Goal: Task Accomplishment & Management: Manage account settings

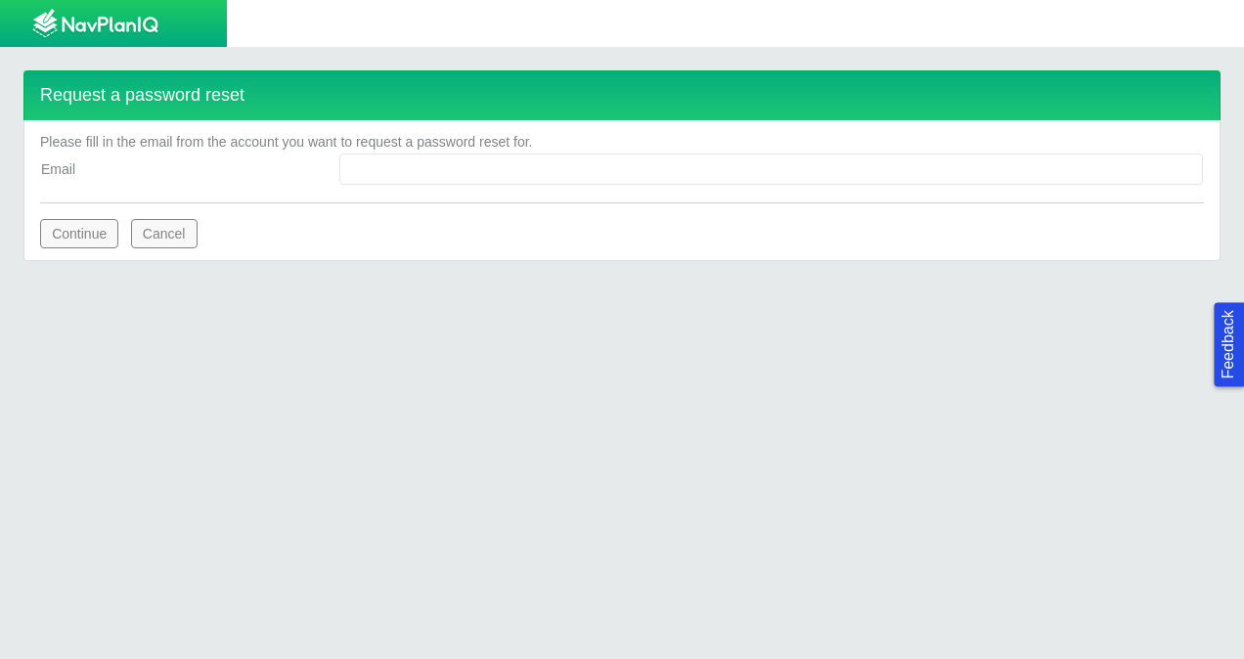
click at [571, 163] on input "Email" at bounding box center [770, 168] width 863 height 31
type input "[PERSON_NAME][EMAIL_ADDRESS][PERSON_NAME][DOMAIN_NAME]"
click at [80, 223] on button "Continue" at bounding box center [79, 233] width 78 height 29
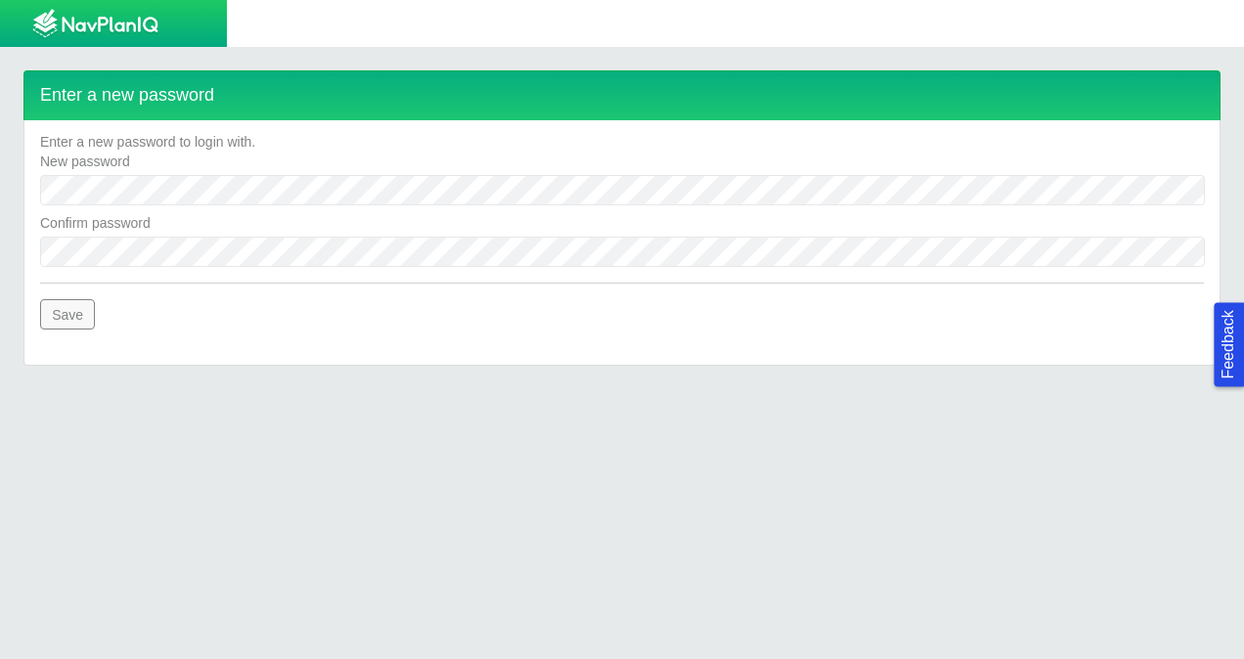
click at [80, 304] on button "Save" at bounding box center [67, 313] width 55 height 29
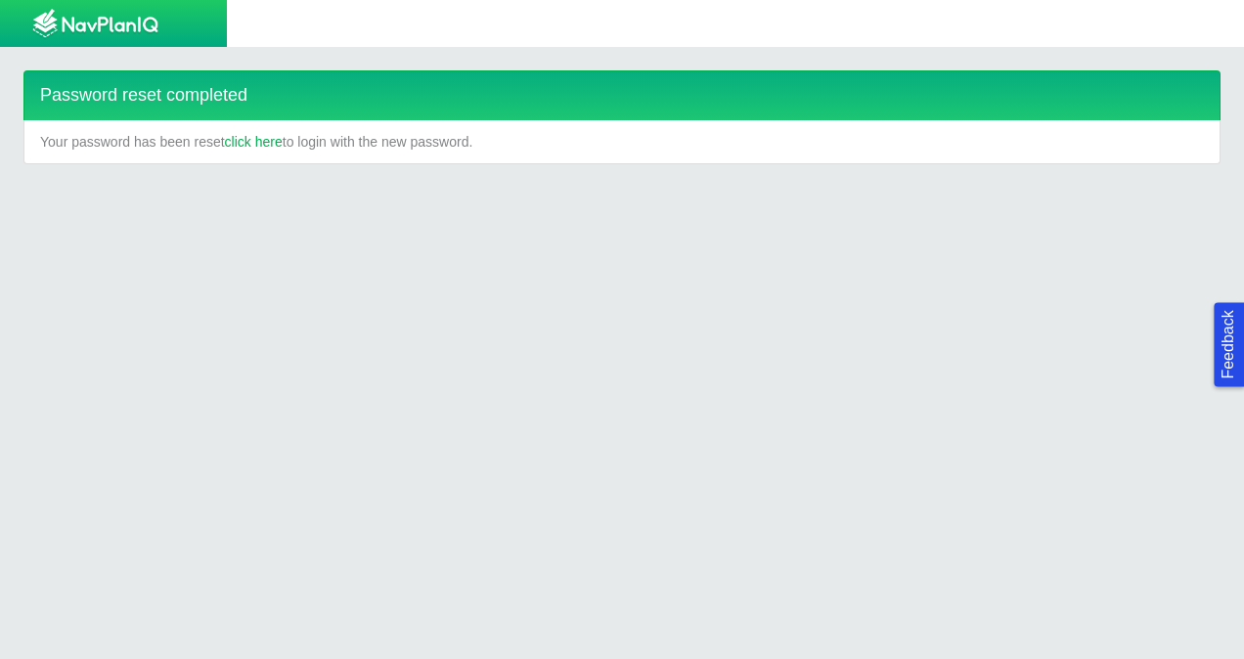
click at [280, 132] on link "click here" at bounding box center [254, 142] width 58 height 20
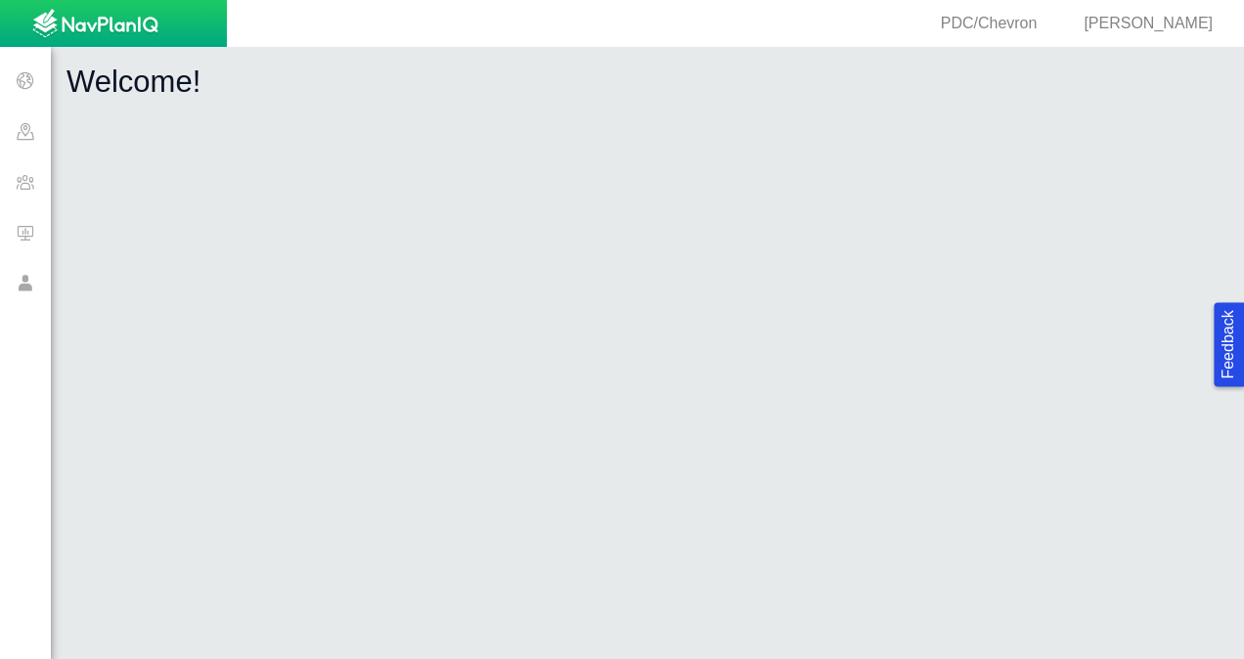
click at [27, 231] on span at bounding box center [25, 232] width 51 height 51
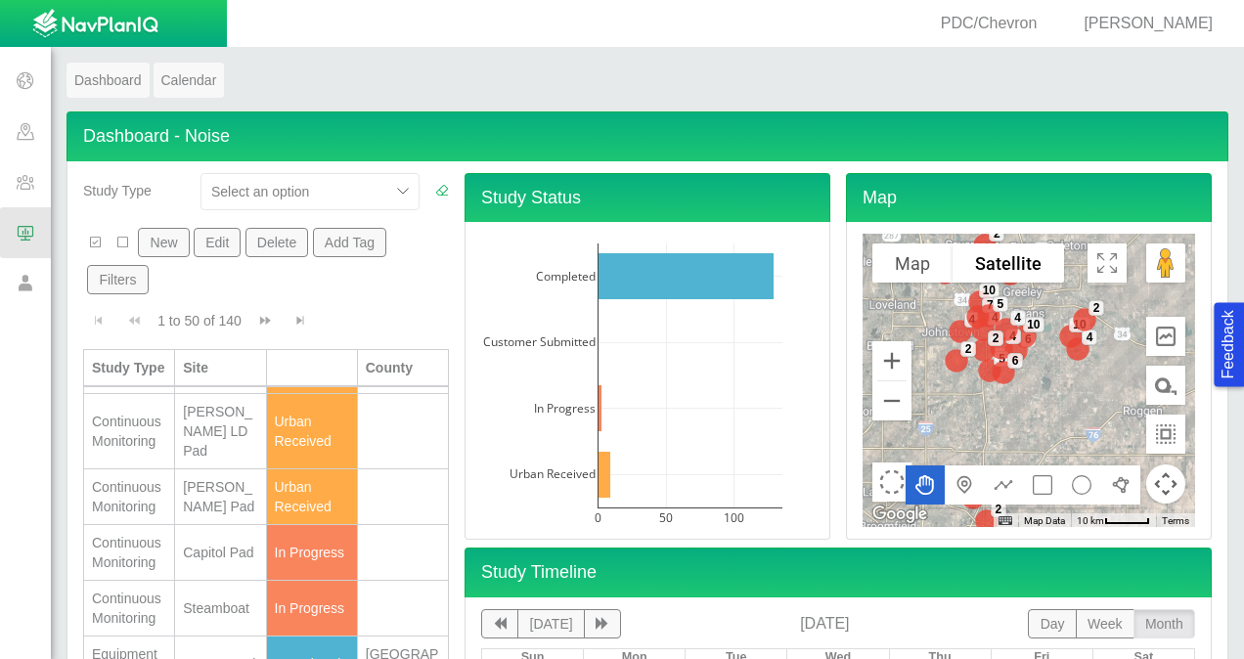
scroll to position [495, 0]
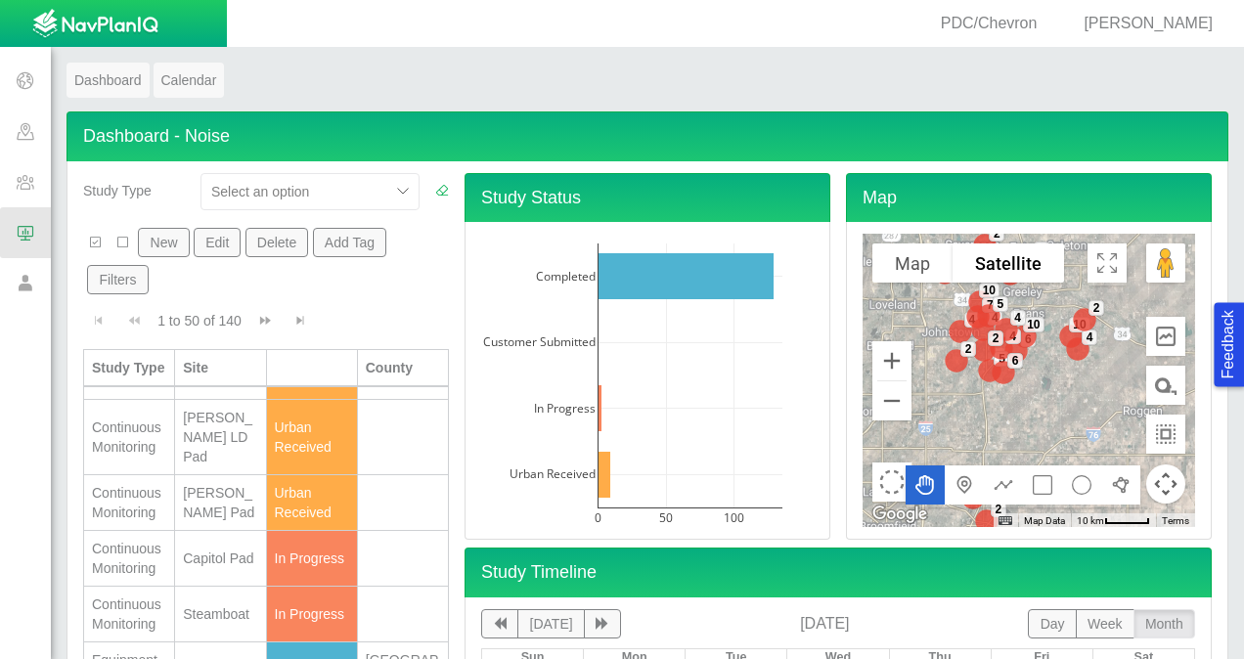
click at [221, 515] on div "[PERSON_NAME] Pad" at bounding box center [220, 502] width 74 height 39
